Goal: Task Accomplishment & Management: Manage account settings

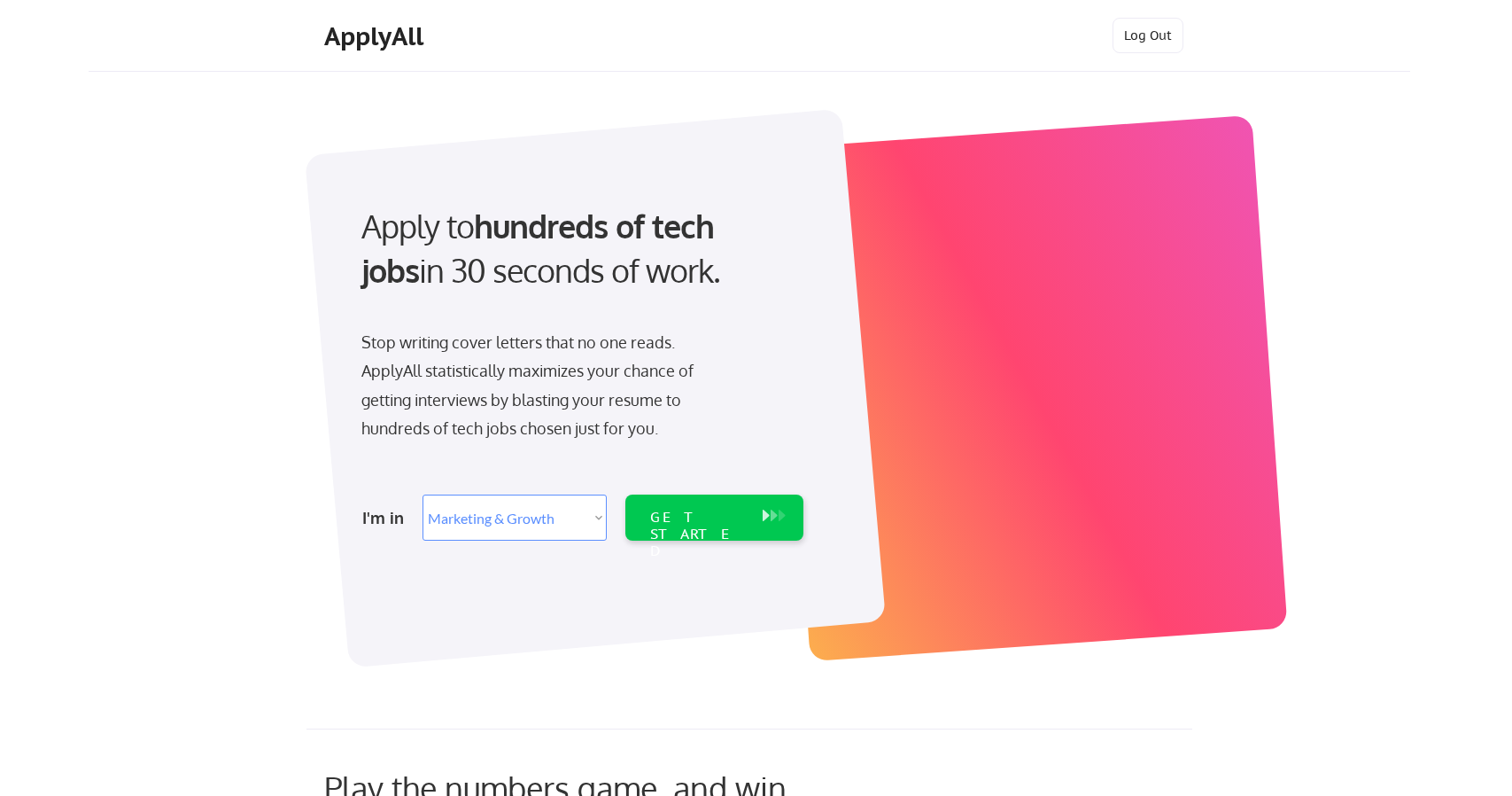
select select ""marketing___comms""
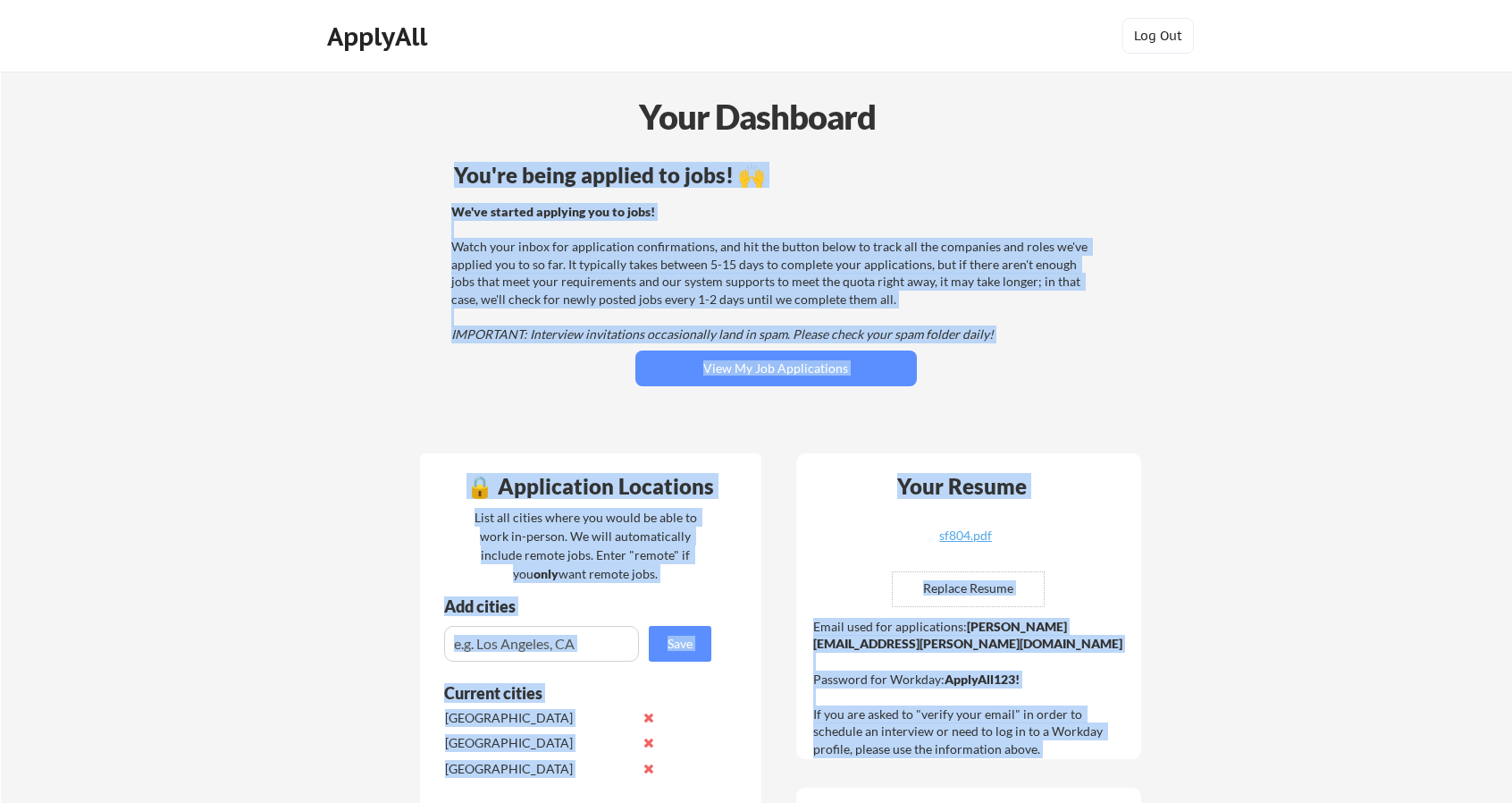
drag, startPoint x: 1505, startPoint y: 226, endPoint x: 1413, endPoint y: 432, distance: 225.6
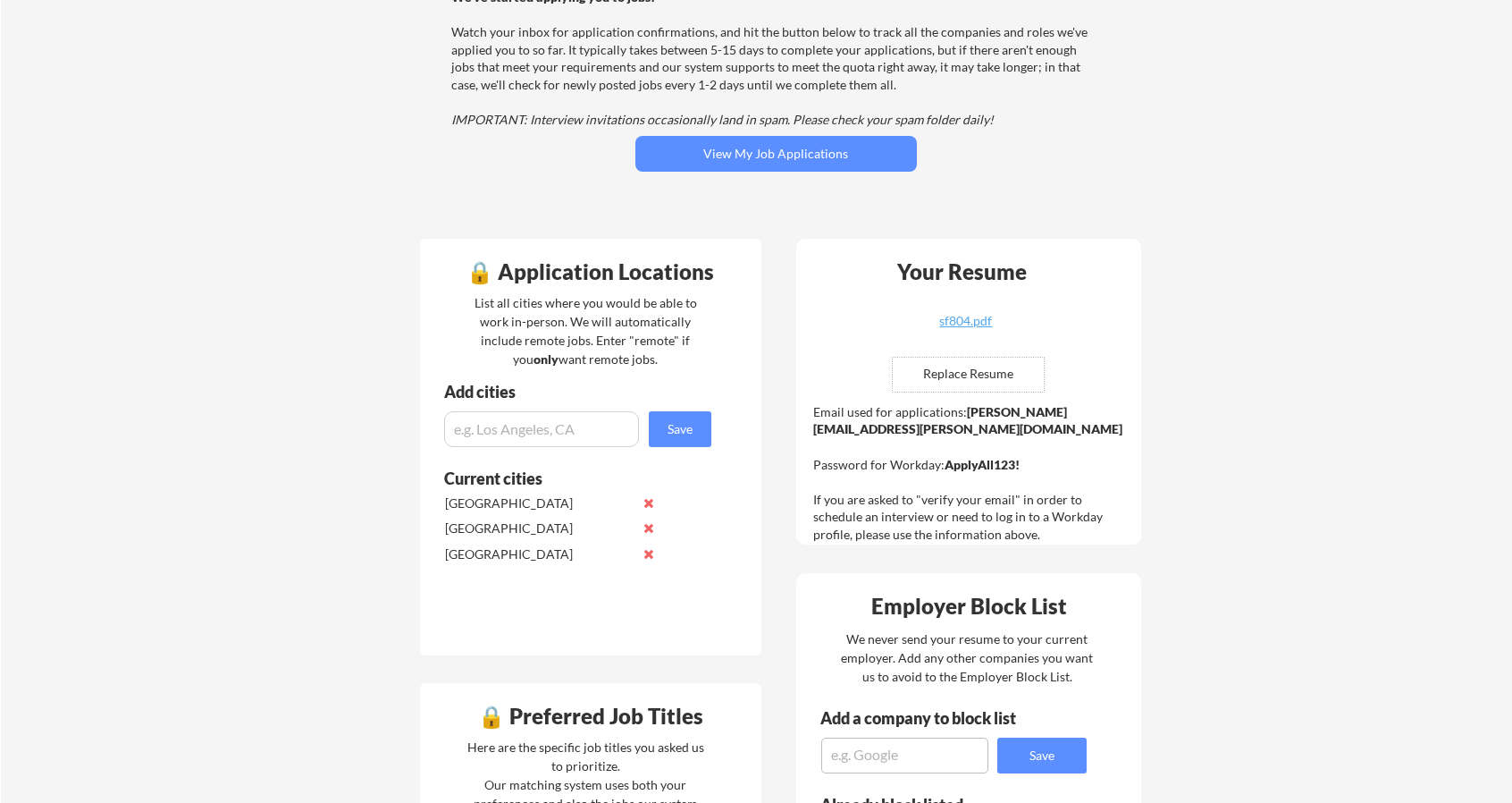
scroll to position [214, 0]
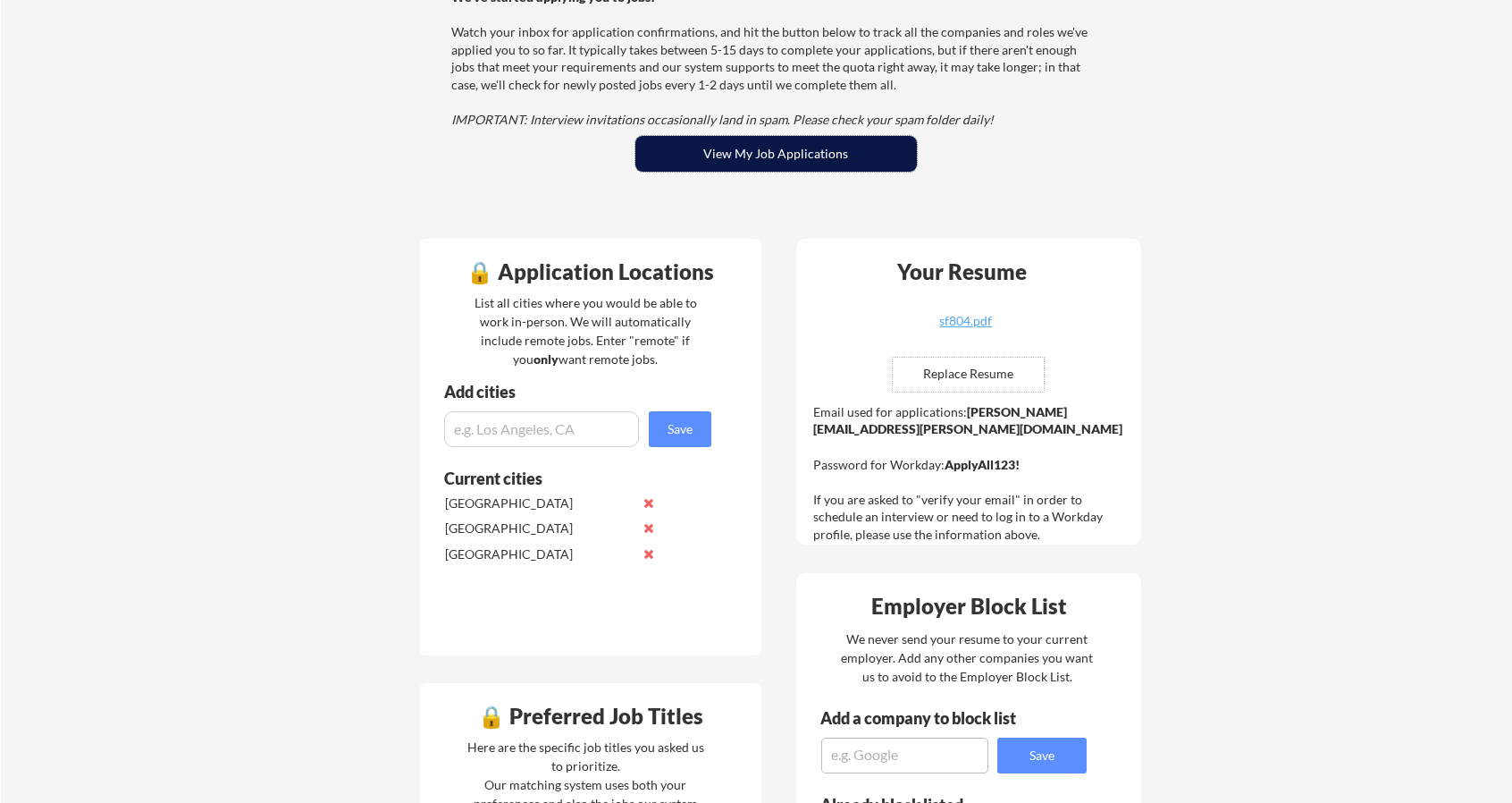
click at [694, 155] on button "View My Job Applications" at bounding box center [777, 154] width 282 height 36
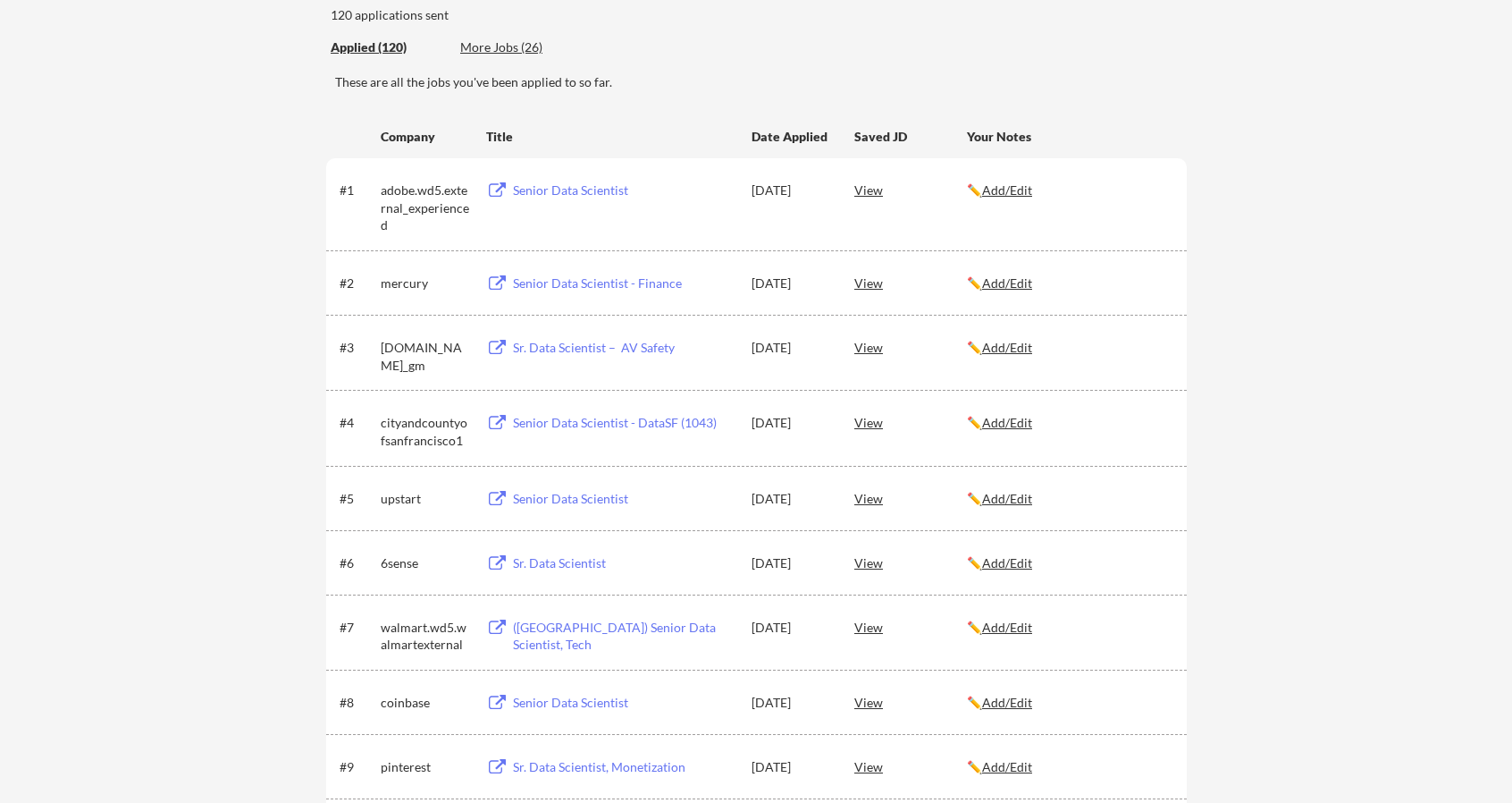
scroll to position [250, 0]
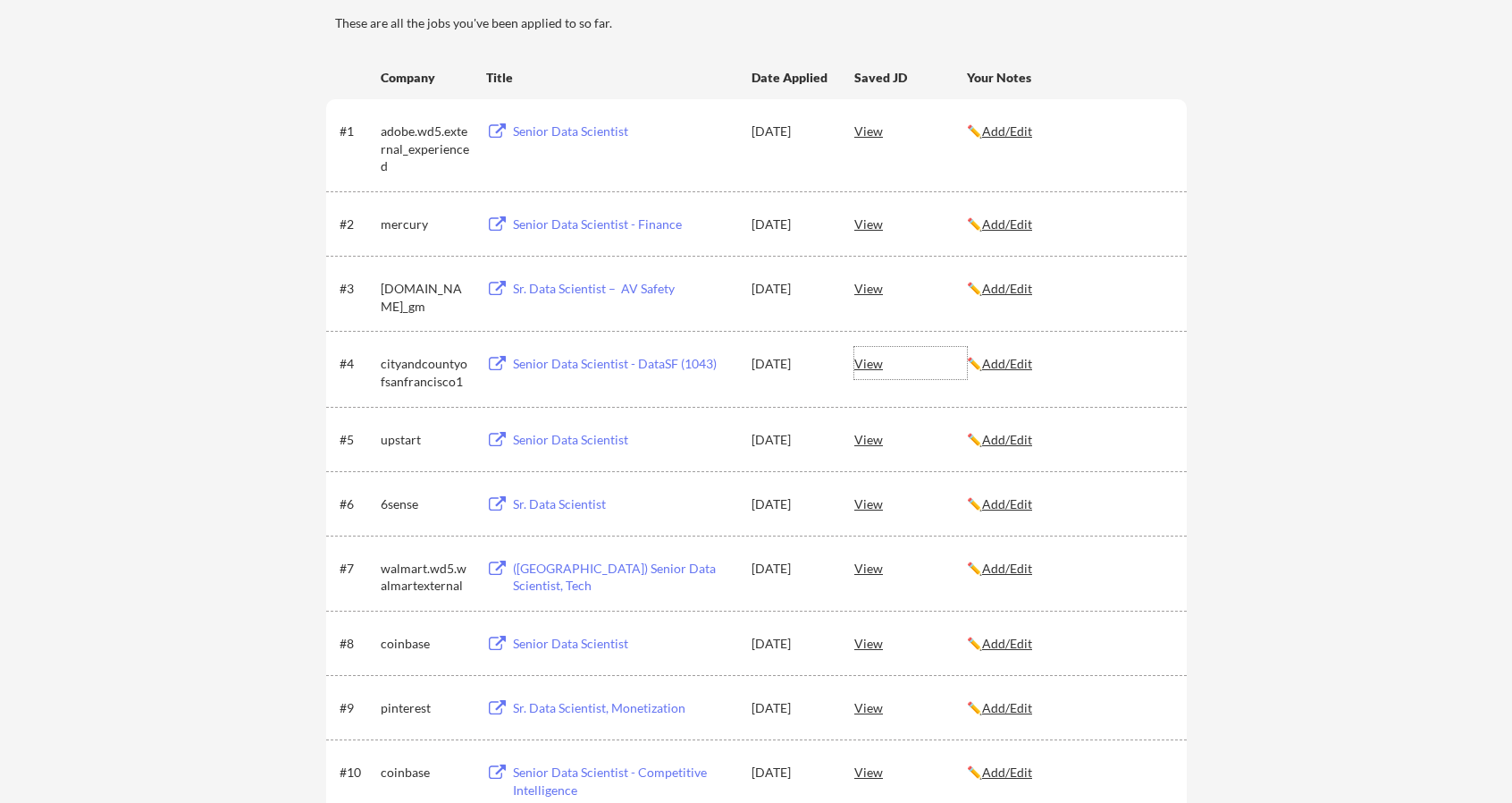
drag, startPoint x: 860, startPoint y: 362, endPoint x: 865, endPoint y: 351, distance: 12.1
click at [865, 351] on div "View" at bounding box center [911, 363] width 112 height 32
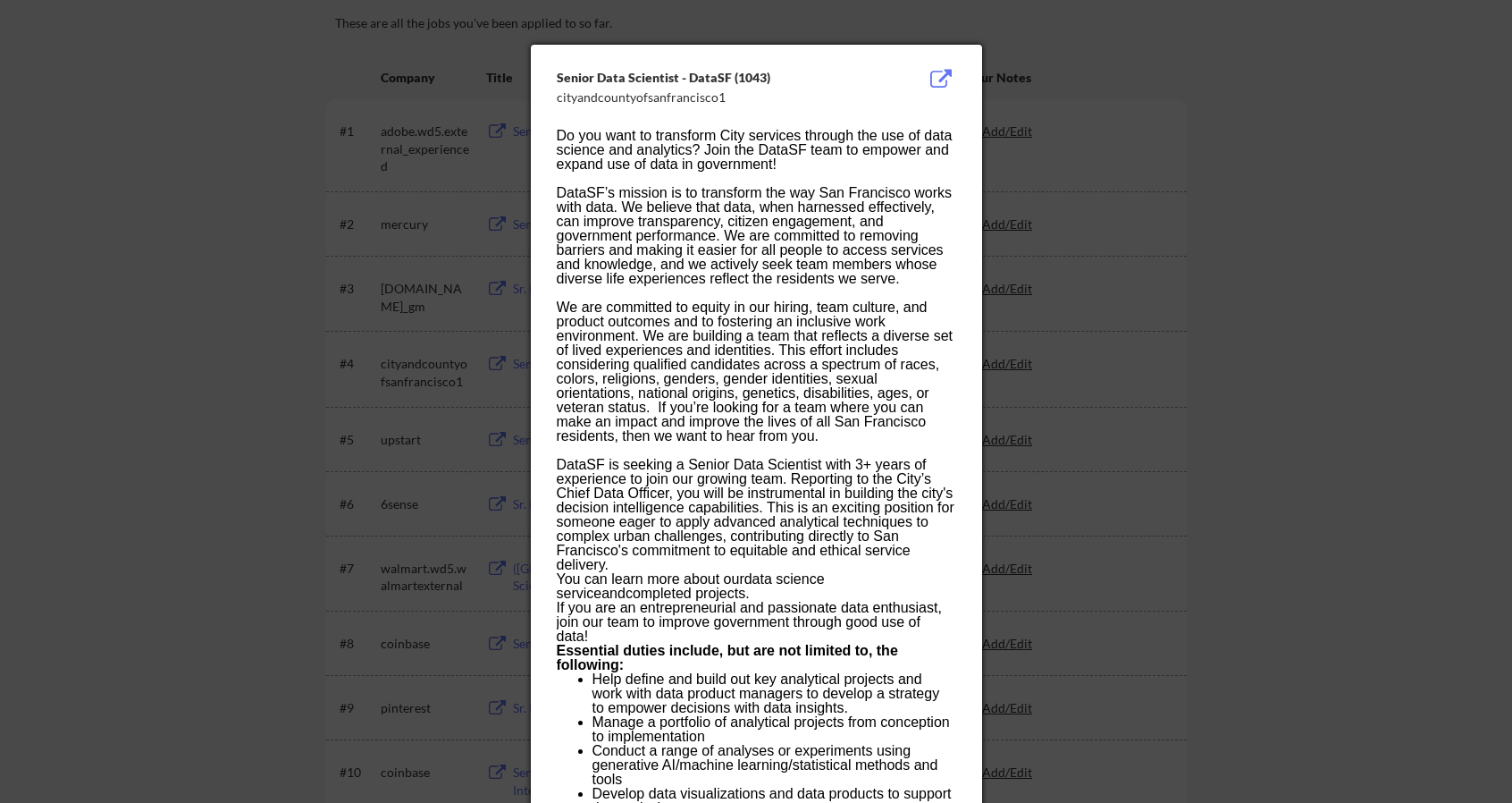
click at [1029, 392] on div at bounding box center [756, 401] width 1512 height 803
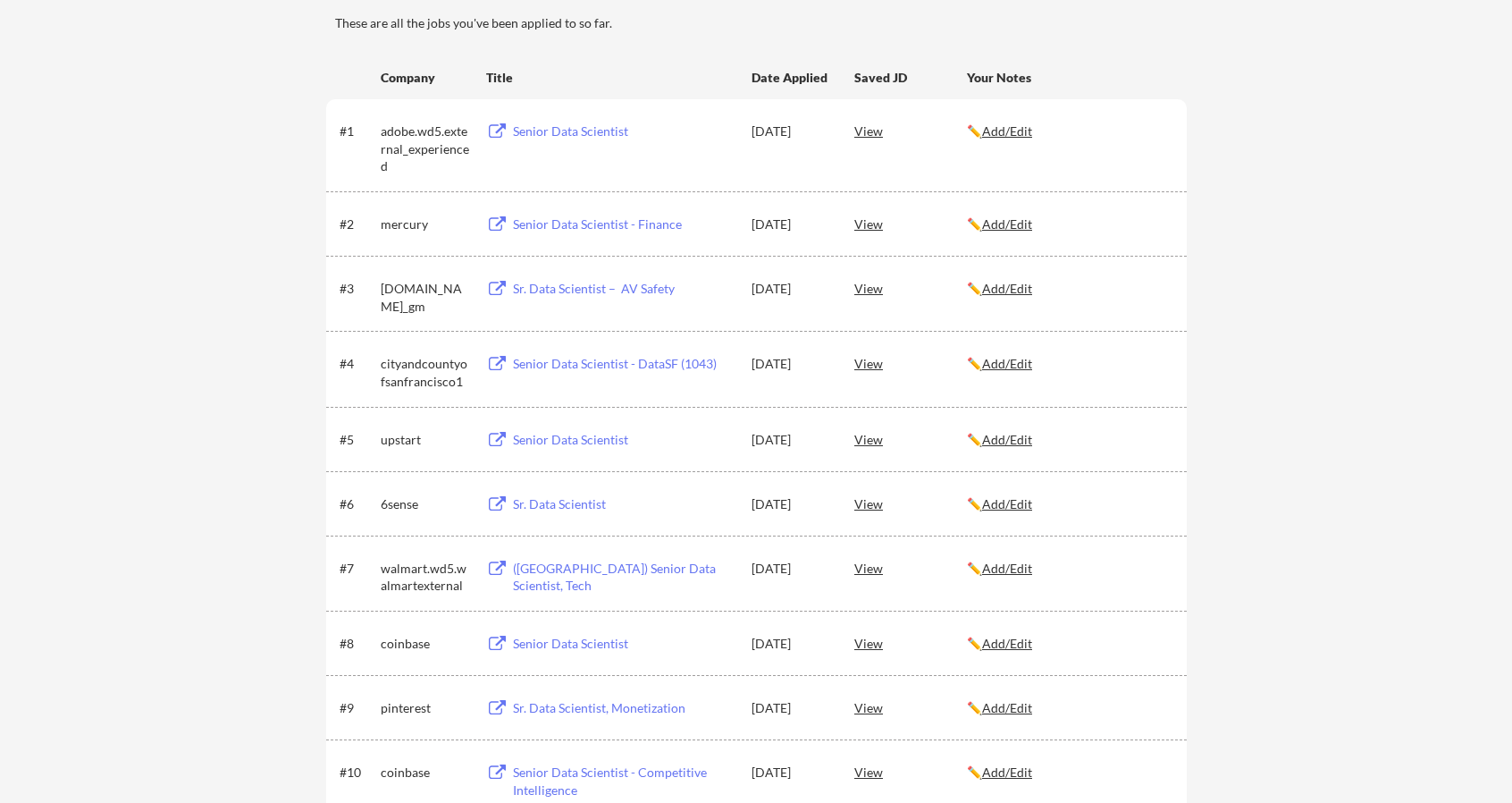
scroll to position [286, 0]
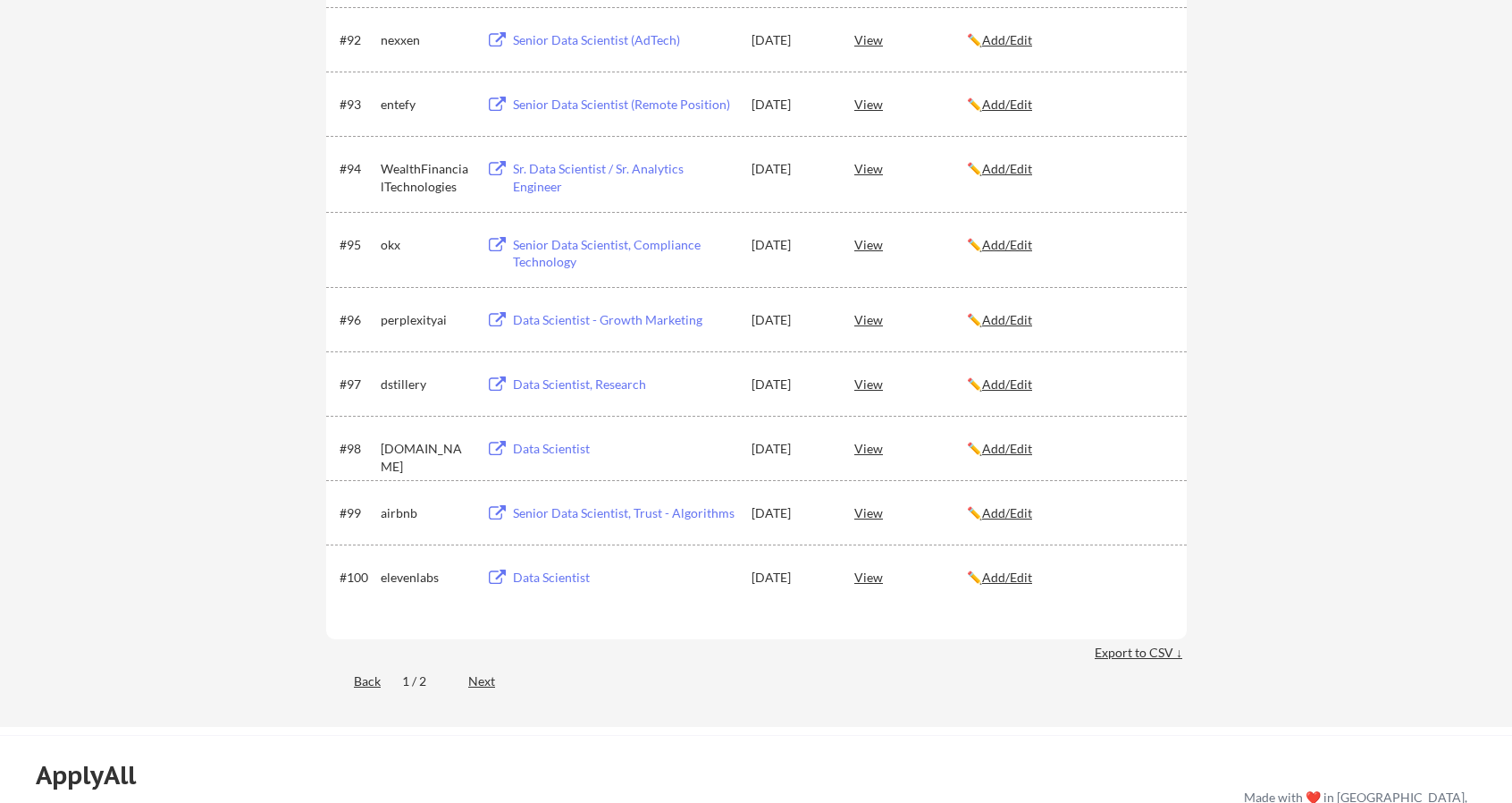
scroll to position [6629, 0]
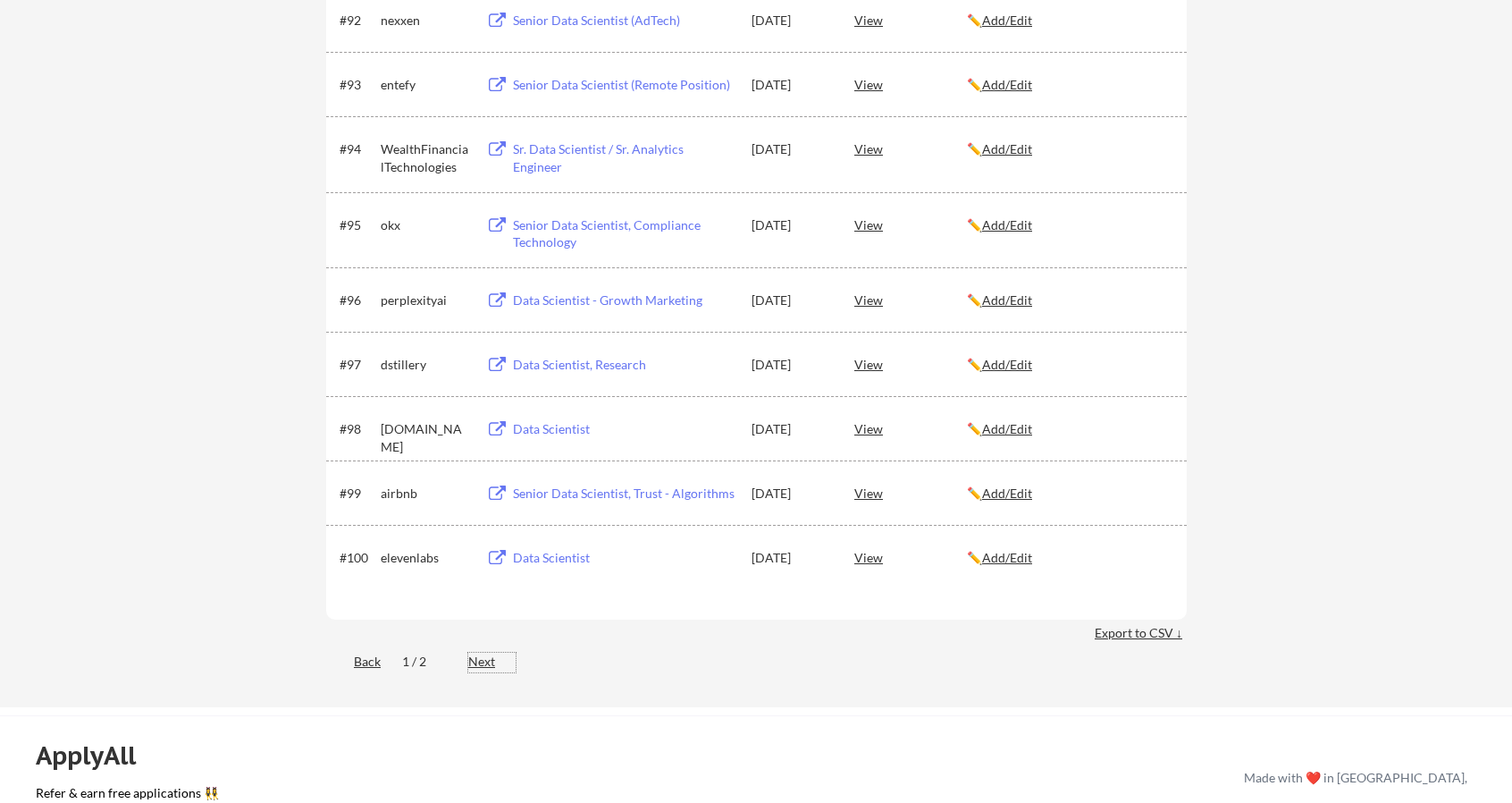
click at [482, 664] on div "Next" at bounding box center [492, 661] width 47 height 18
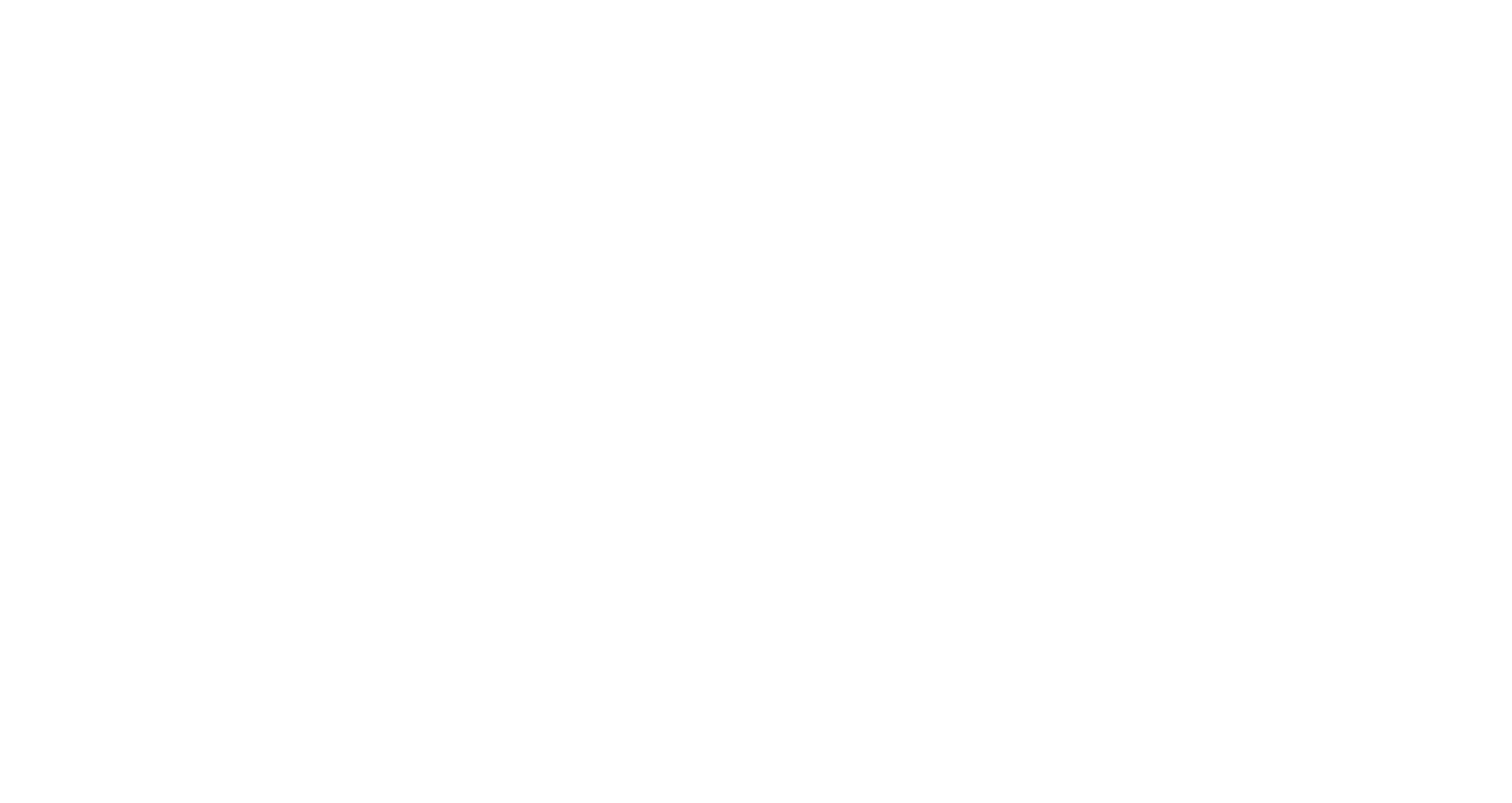
scroll to position [2113, 0]
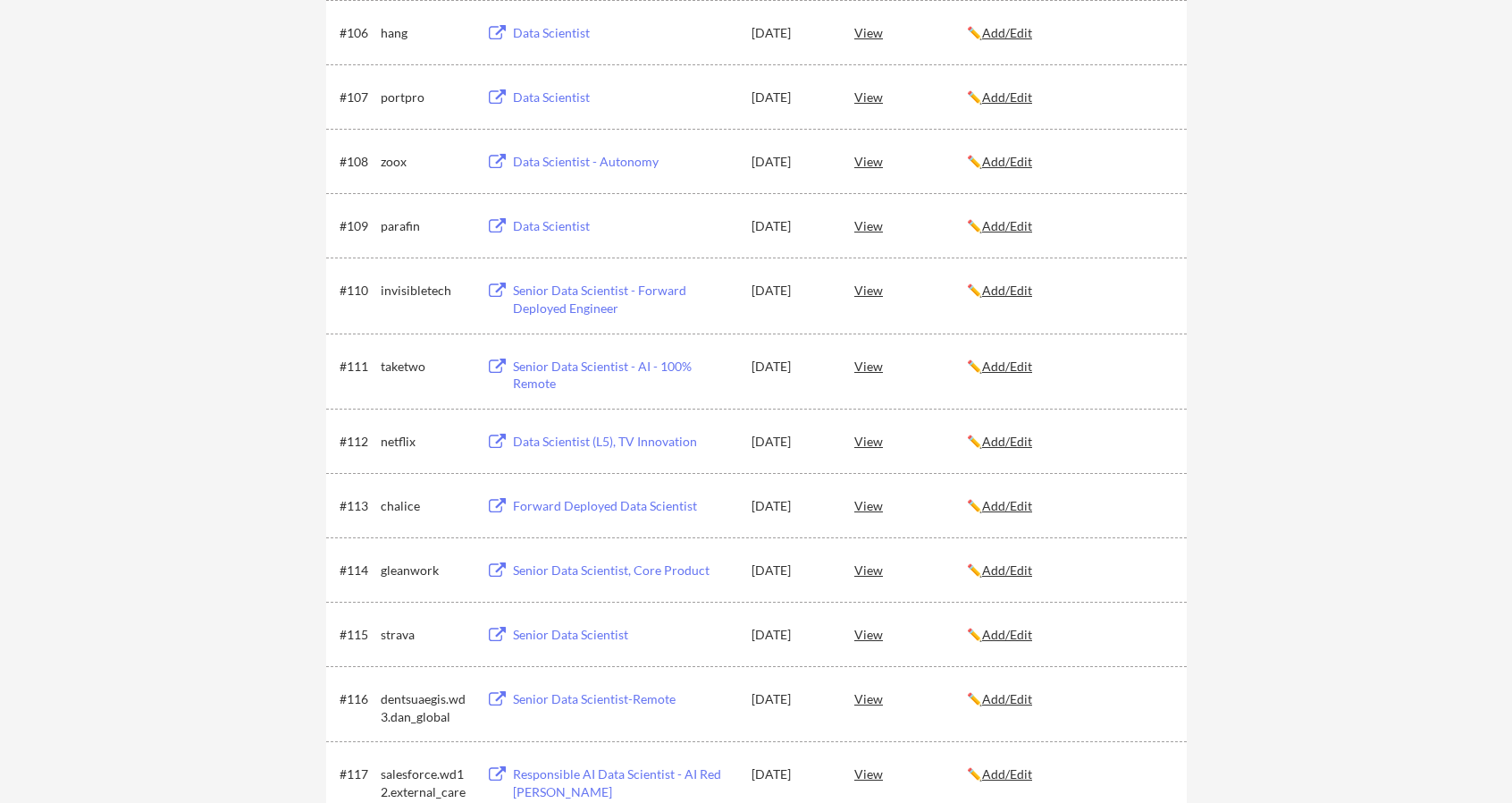
scroll to position [747, 0]
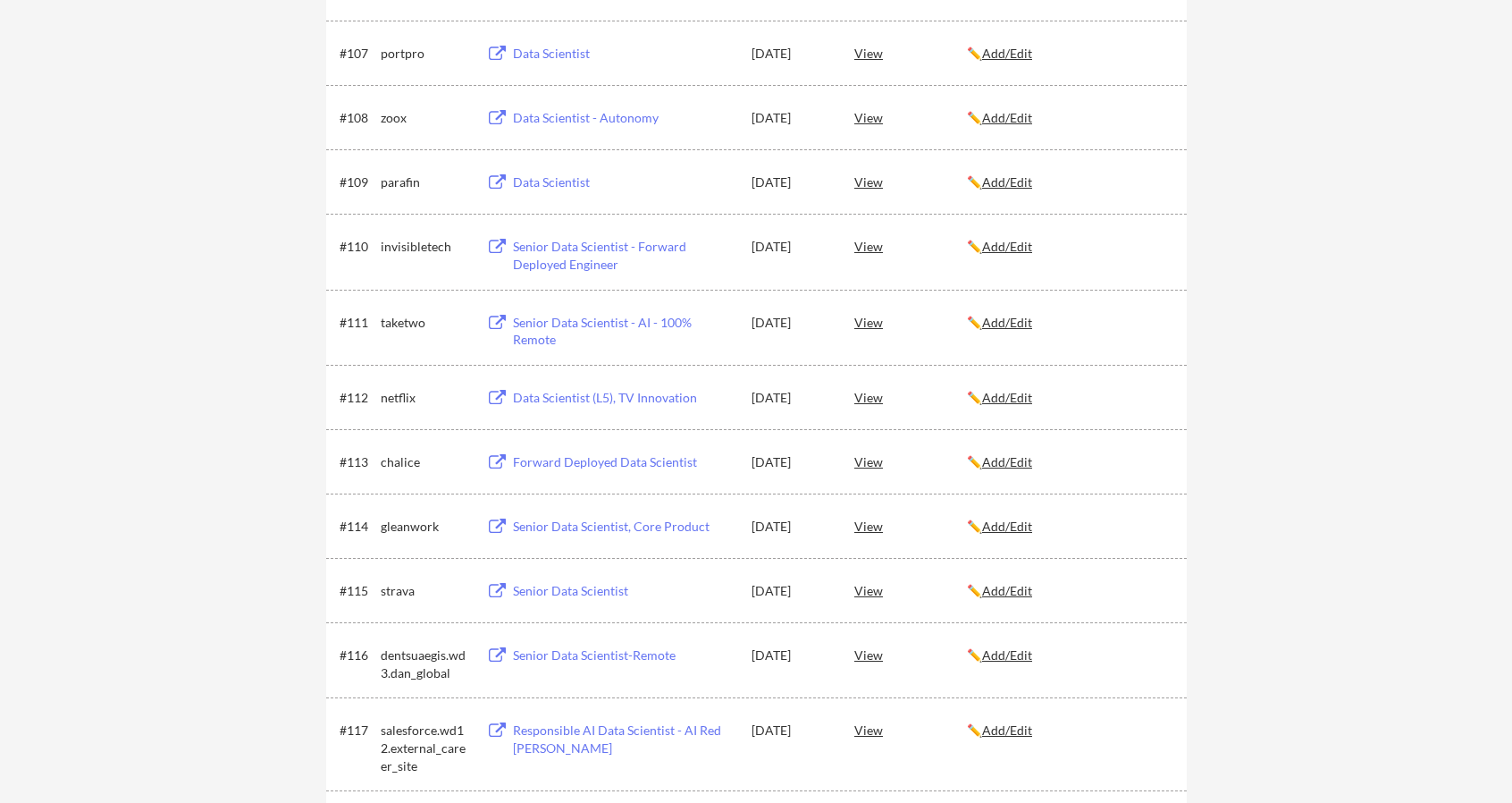
click at [263, 603] on div "← Back to Dashboard My Applications 120 applications sent Applied (120) More Jo…" at bounding box center [756, 201] width 1512 height 1753
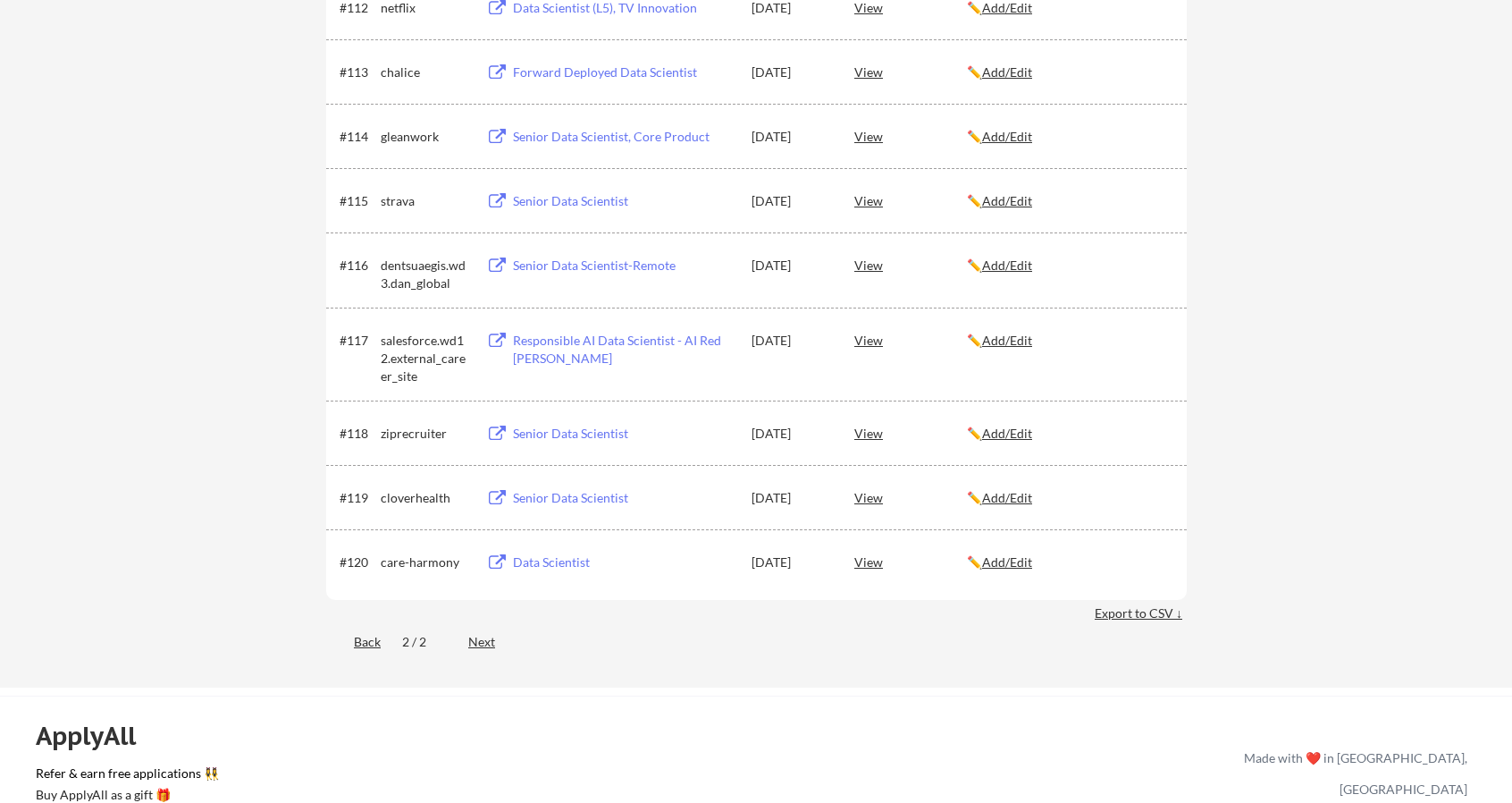
scroll to position [1449, 0]
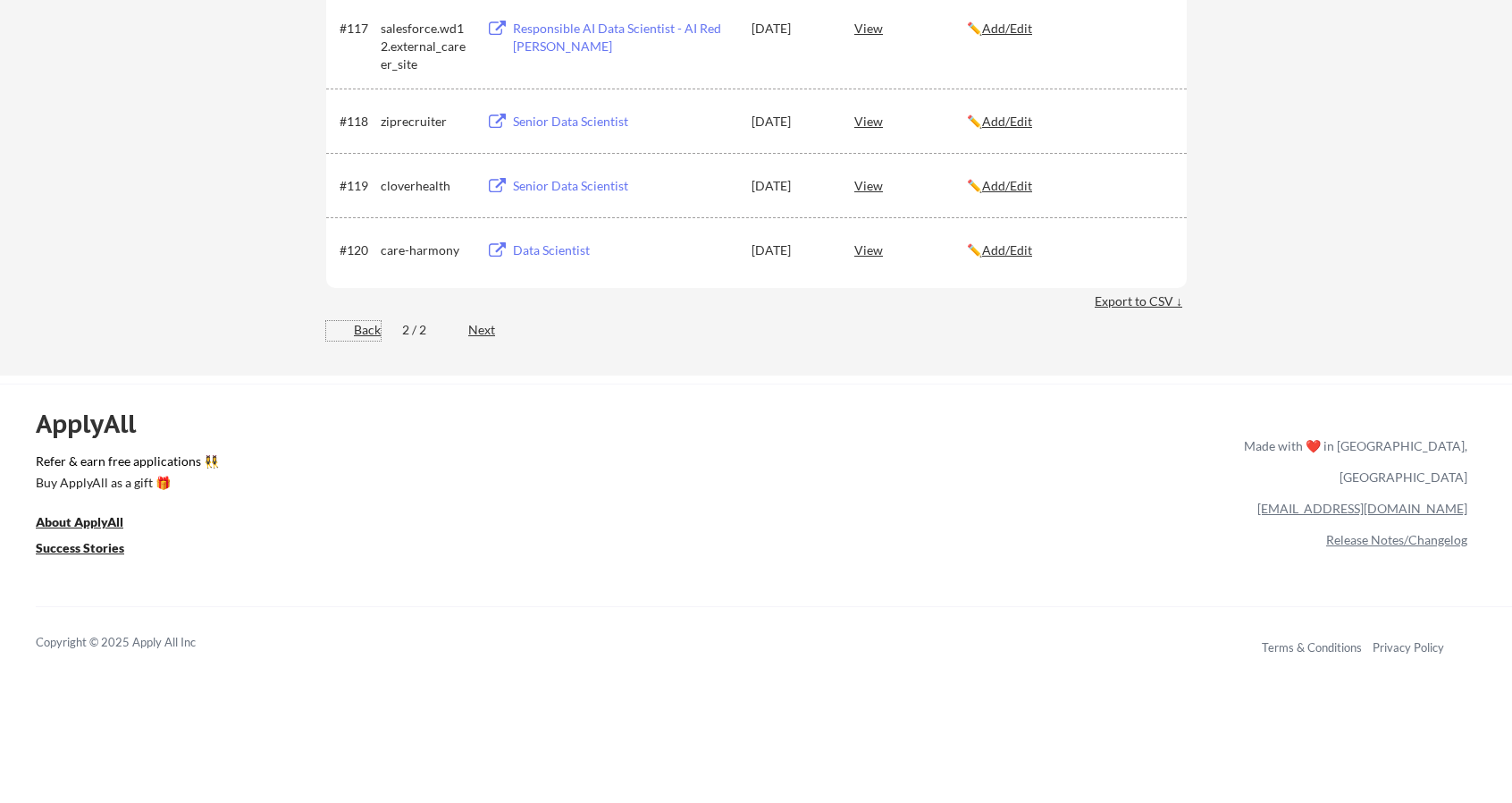
click at [361, 334] on div "Back" at bounding box center [354, 330] width 55 height 18
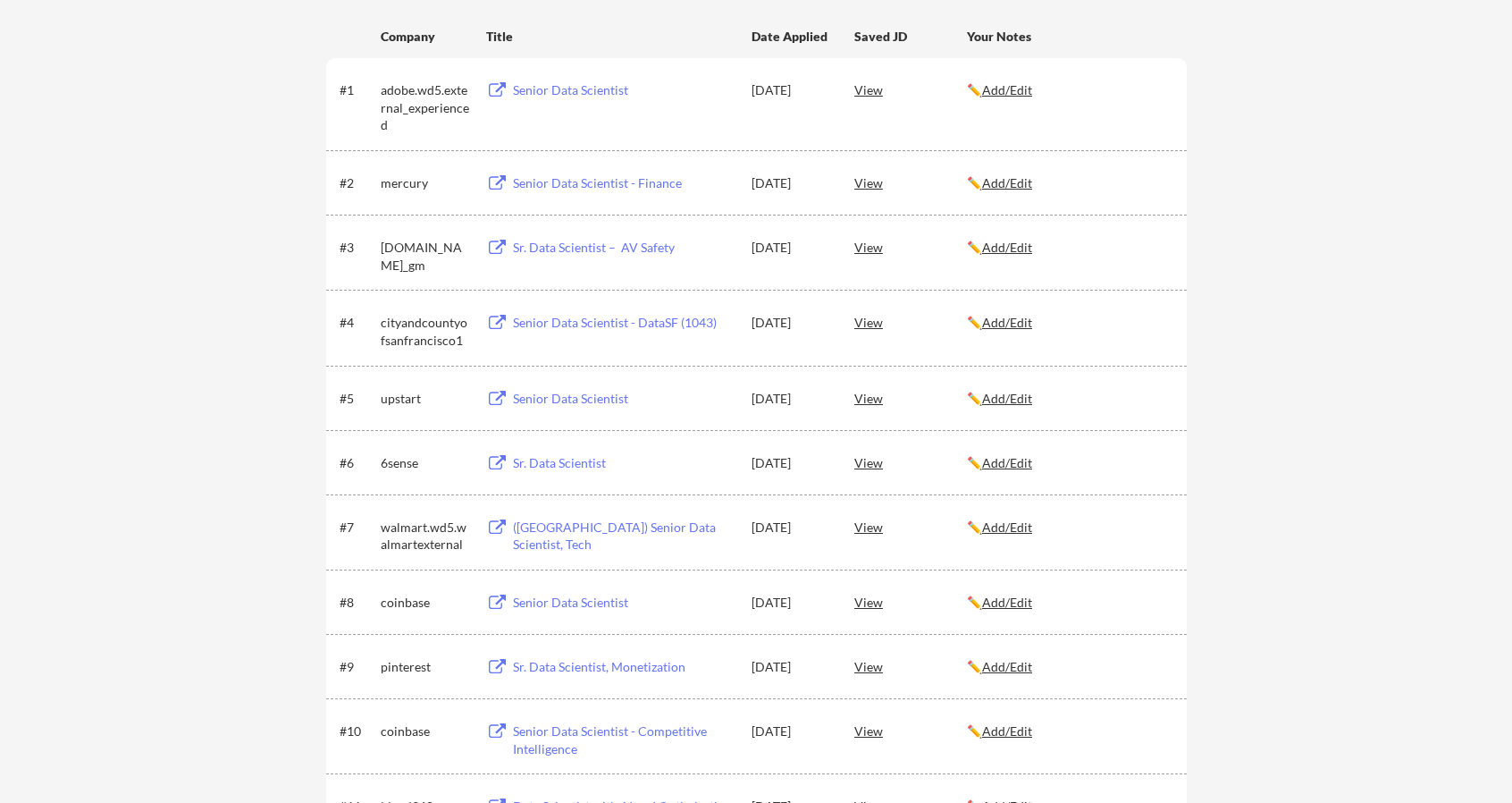
scroll to position [298, 0]
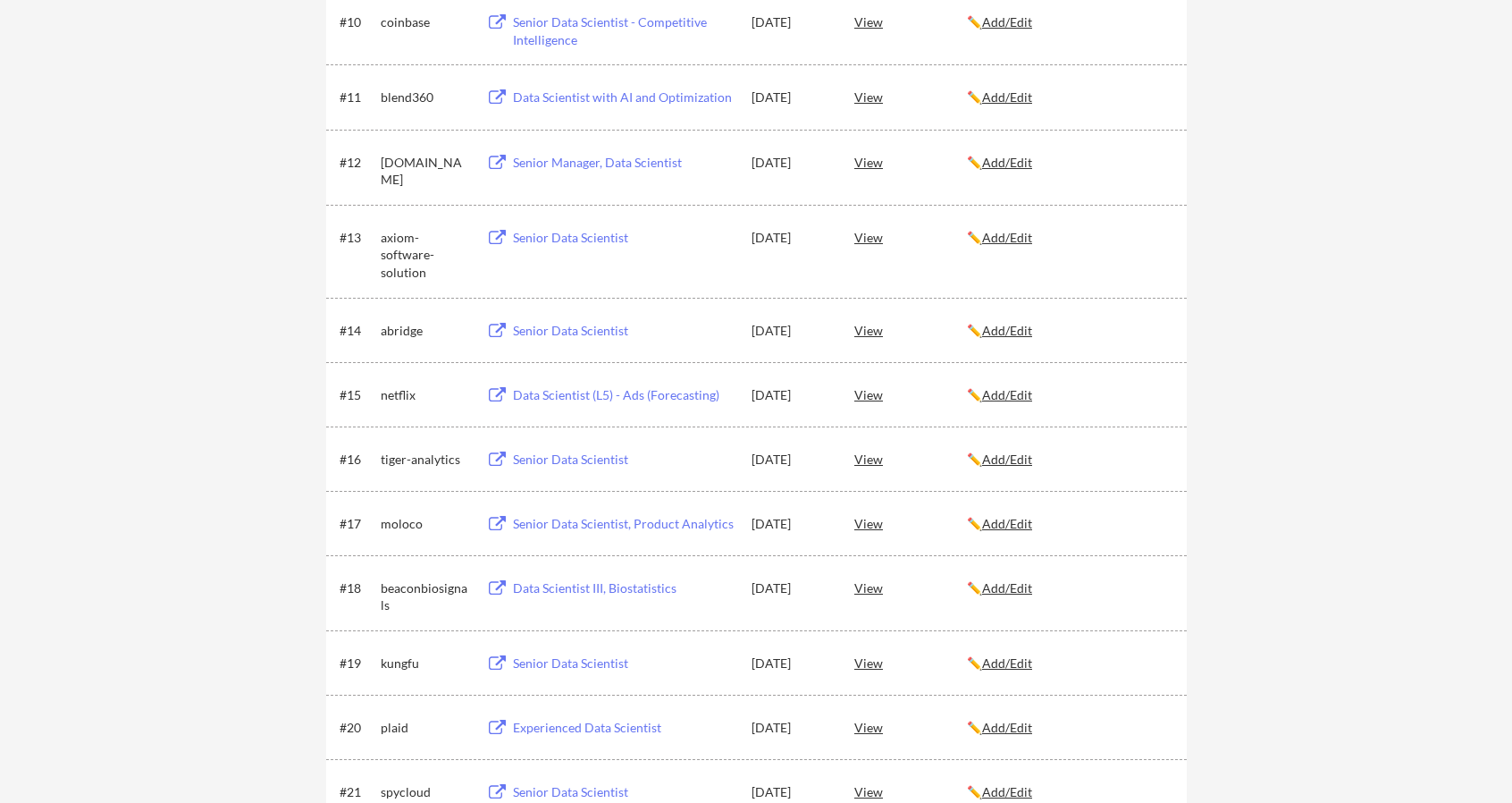
scroll to position [73, 0]
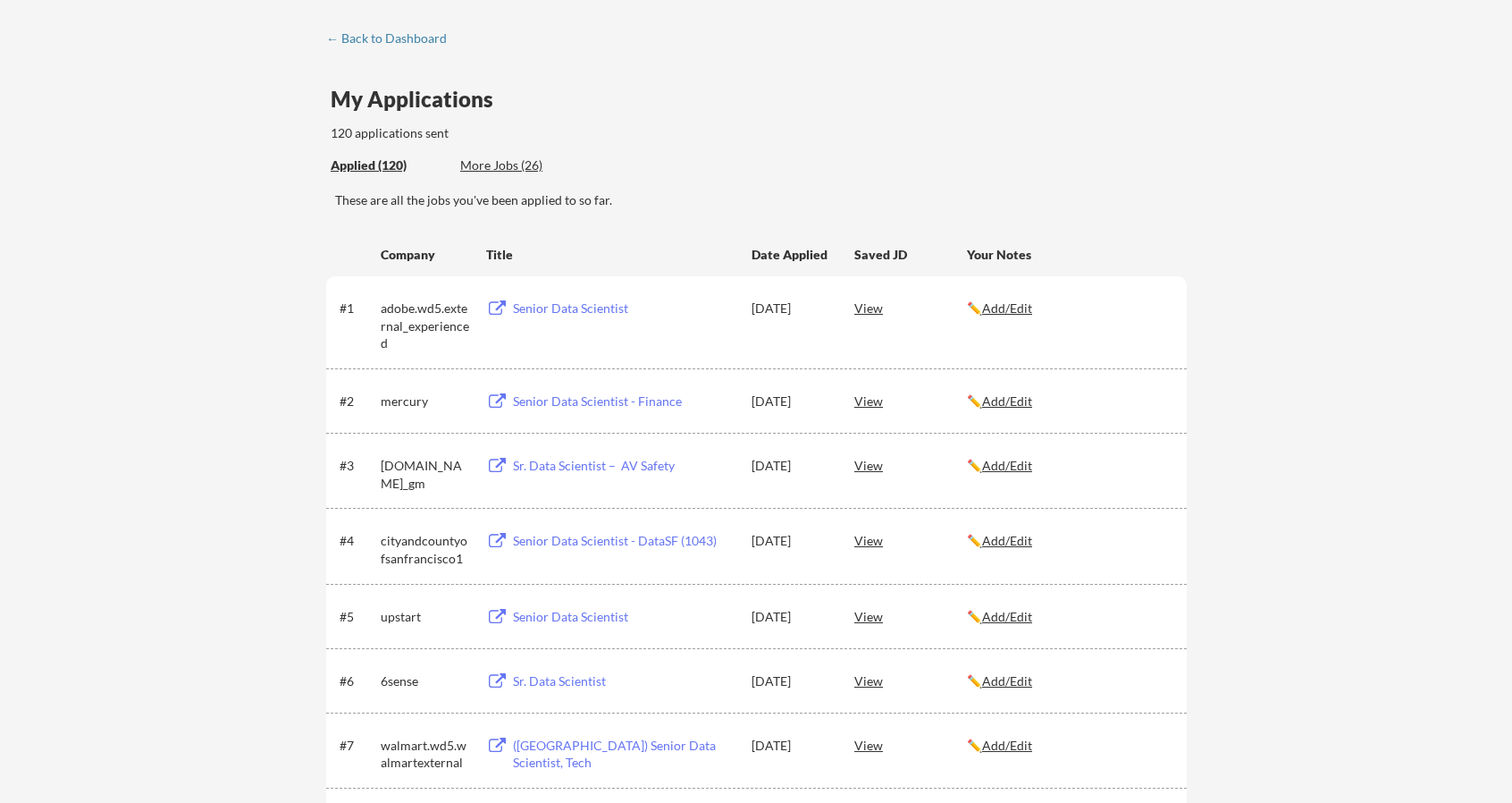
click at [500, 166] on div "More Jobs (26)" at bounding box center [526, 165] width 131 height 18
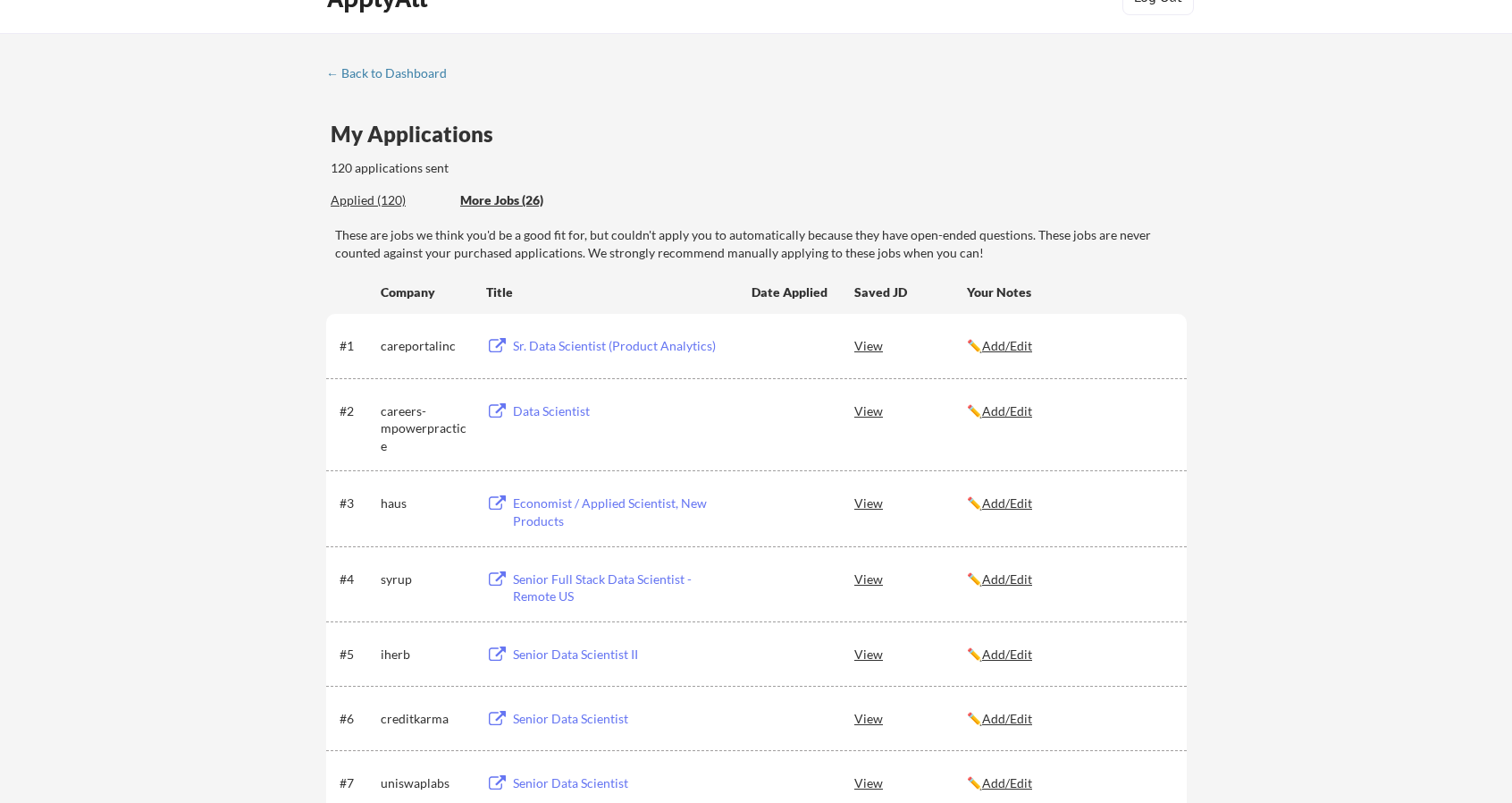
scroll to position [0, 0]
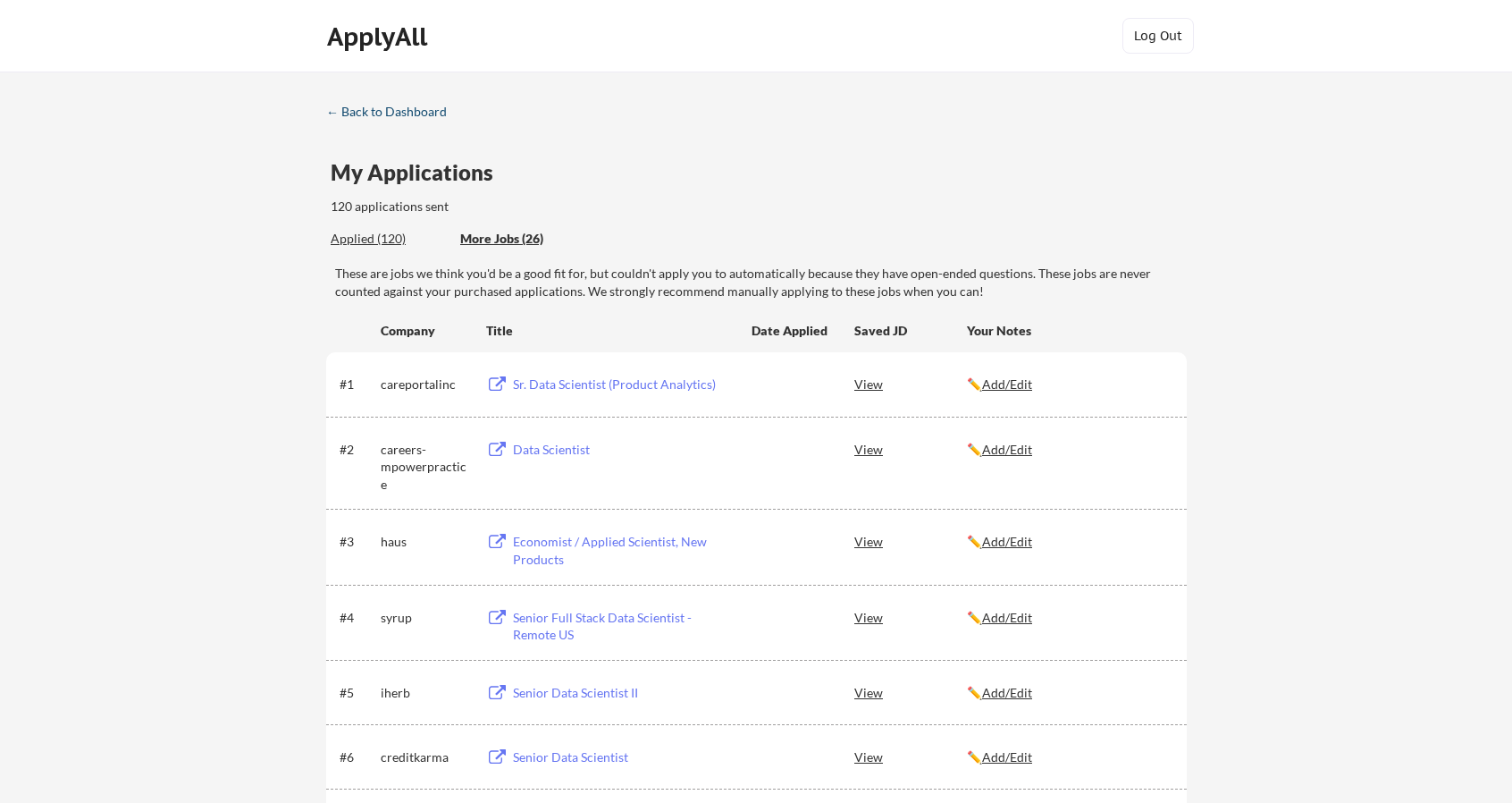
click at [337, 117] on div "← Back to Dashboard" at bounding box center [393, 112] width 134 height 13
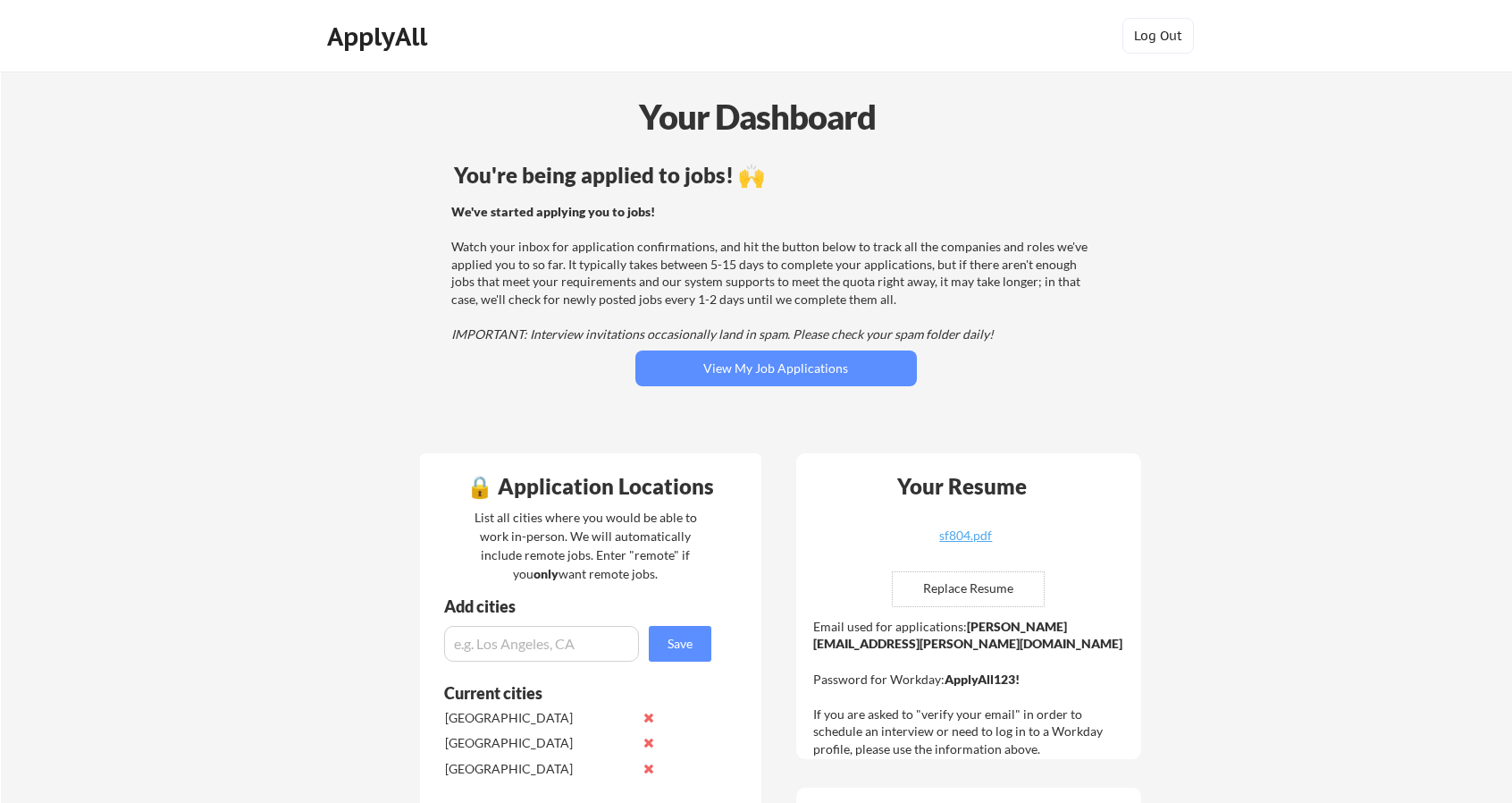
drag, startPoint x: 1497, startPoint y: 207, endPoint x: 1471, endPoint y: 305, distance: 101.4
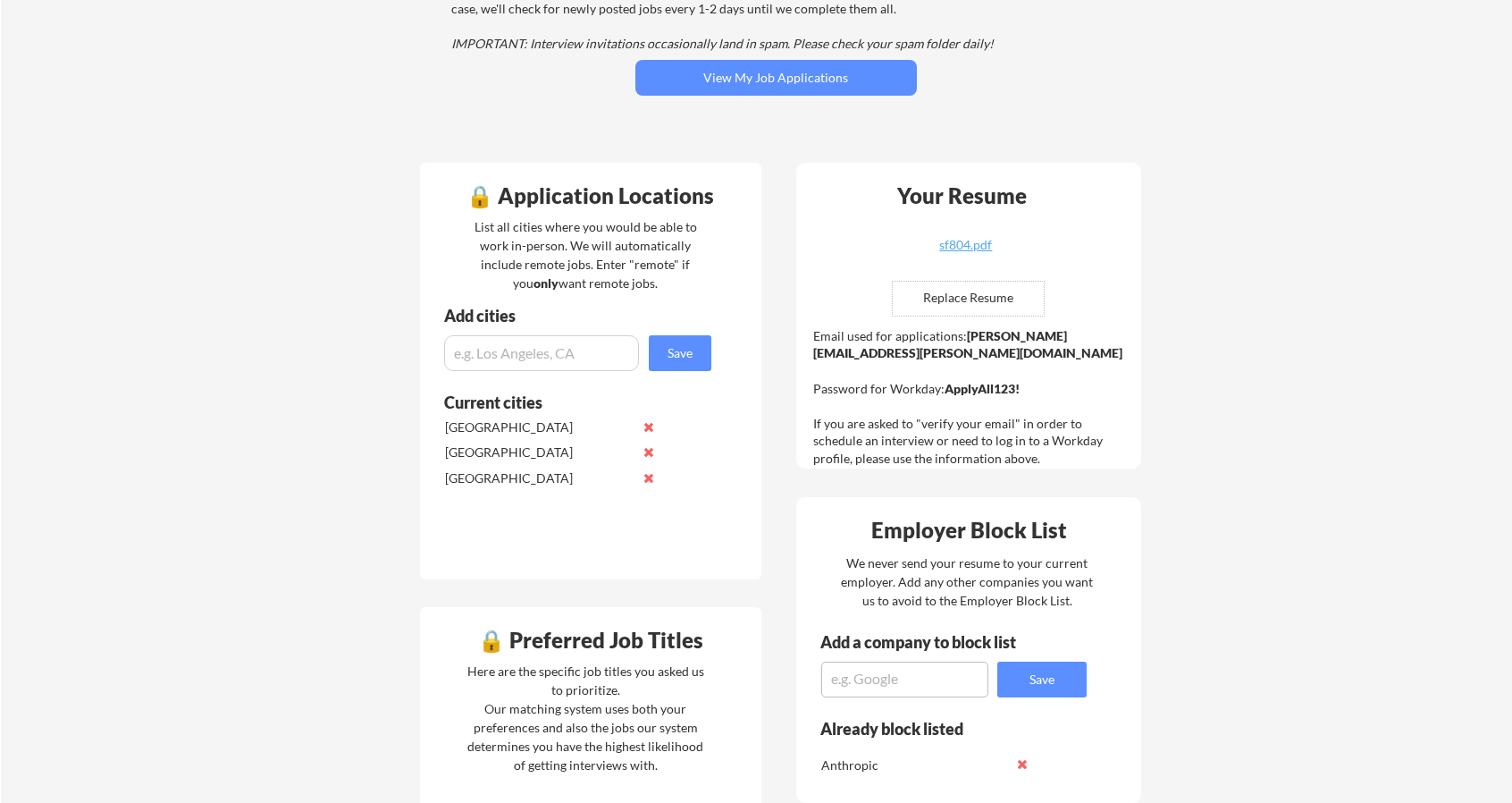
scroll to position [324, 0]
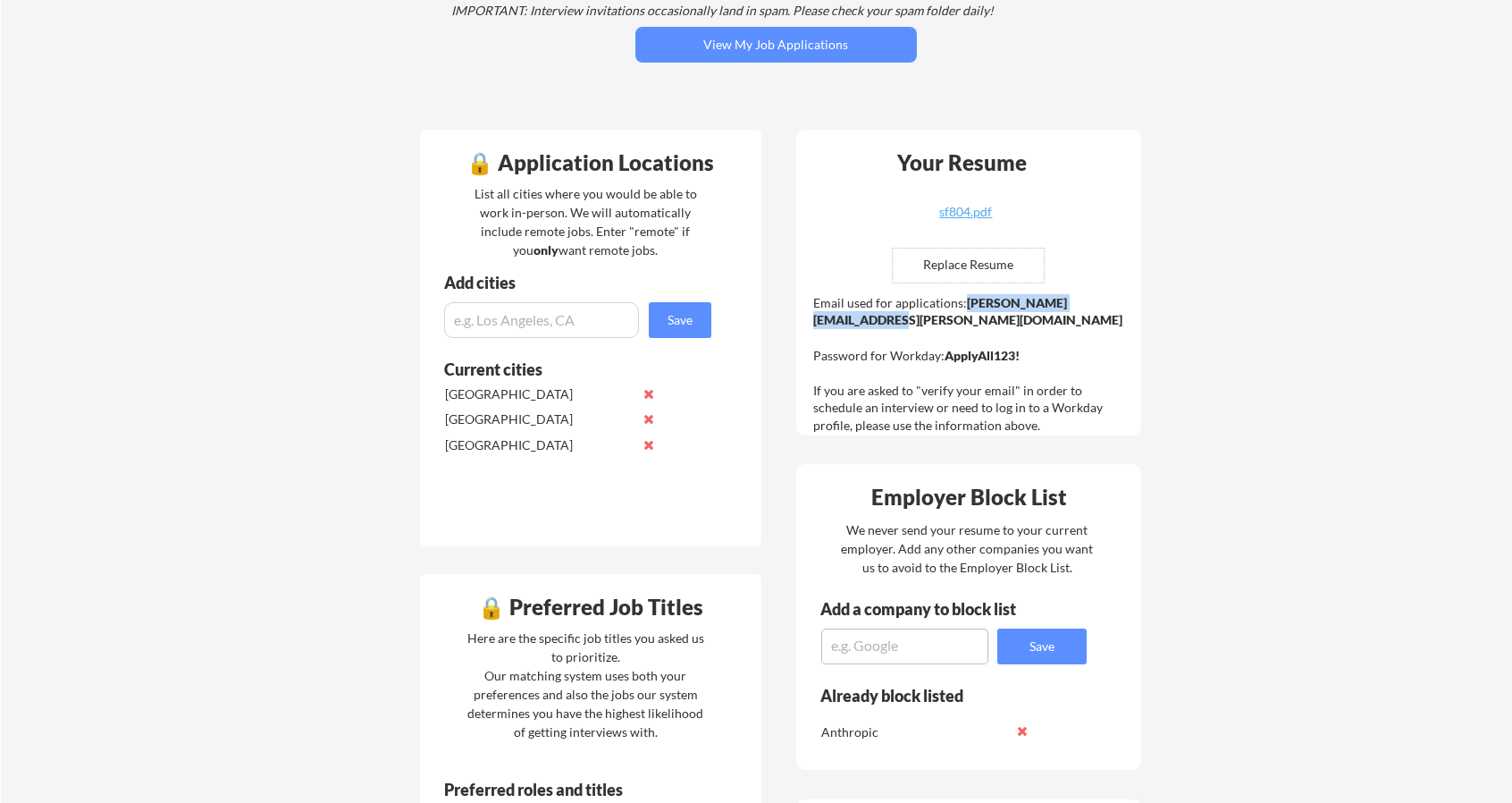
drag, startPoint x: 963, startPoint y: 305, endPoint x: 1124, endPoint y: 311, distance: 161.1
click at [1124, 311] on div "Email used for applications: shane.francis@mailflux.com Password for Workday: A…" at bounding box center [971, 364] width 316 height 140
copy strong "shane.francis@mailflux.com"
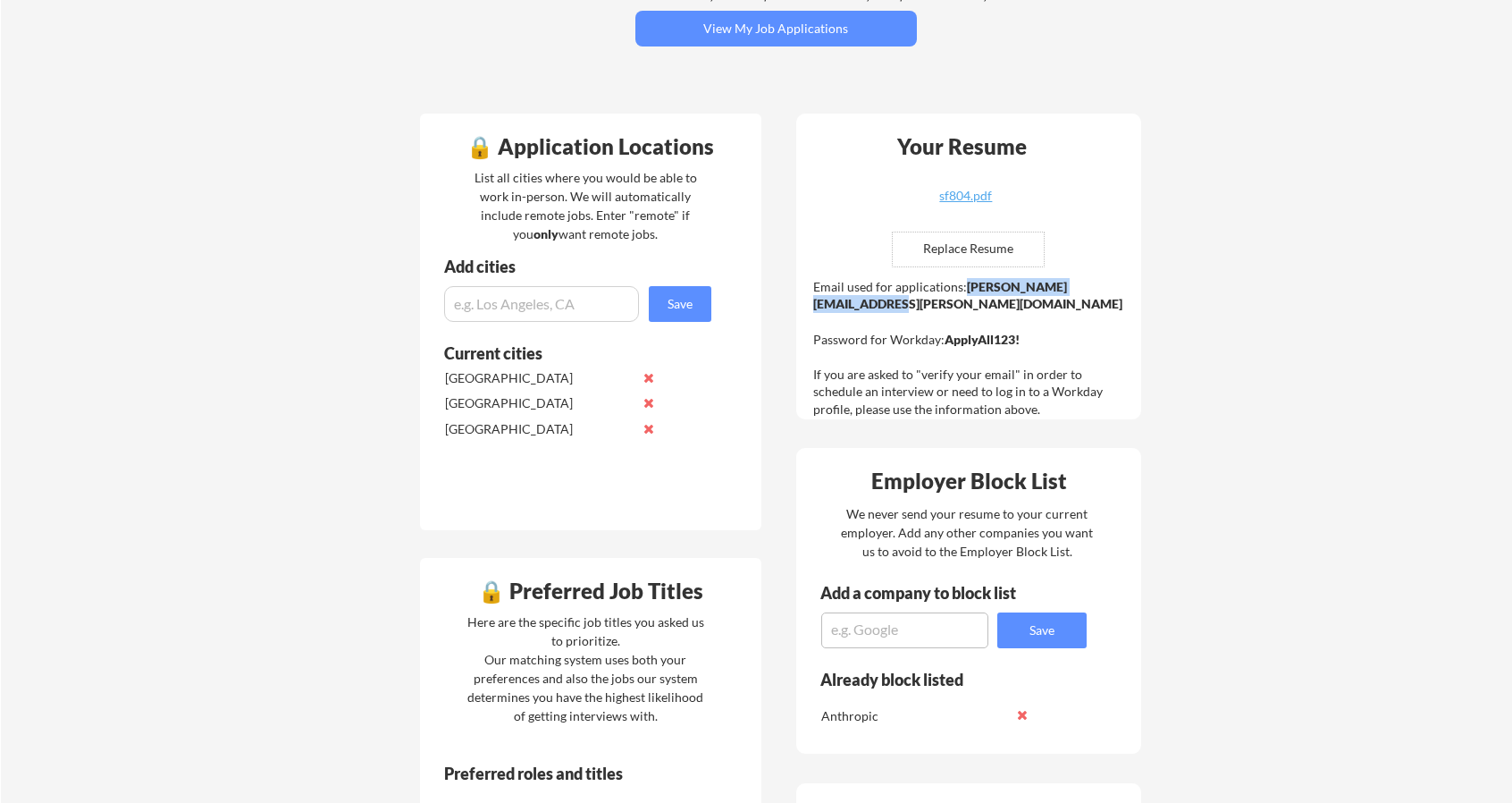
scroll to position [336, 0]
